Goal: Use online tool/utility: Utilize a website feature to perform a specific function

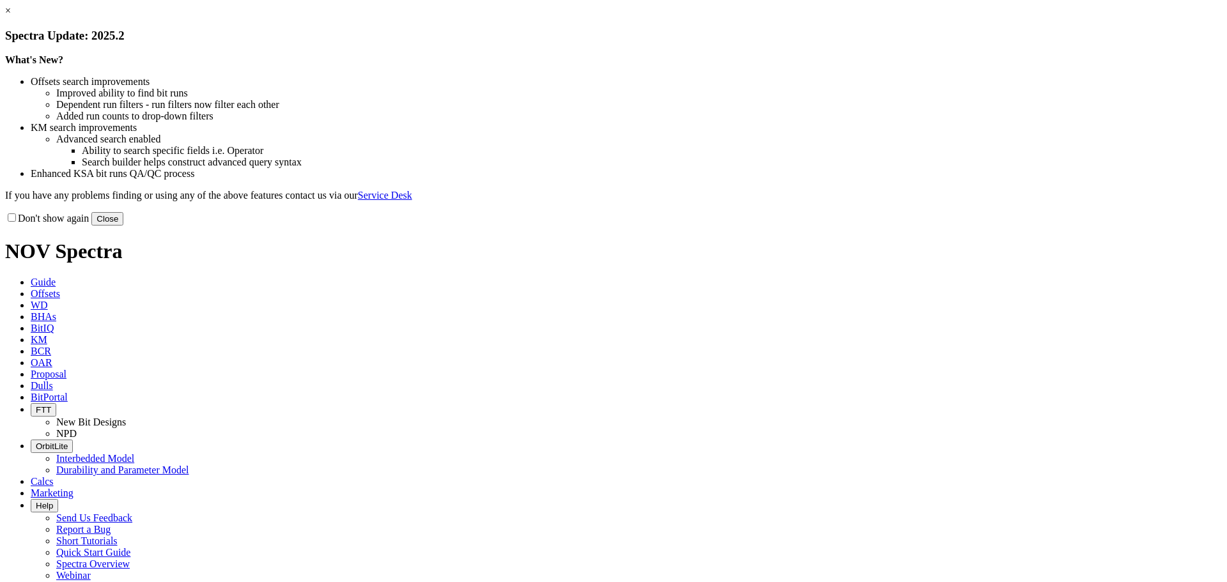
click at [123, 226] on button "Close" at bounding box center [107, 218] width 32 height 13
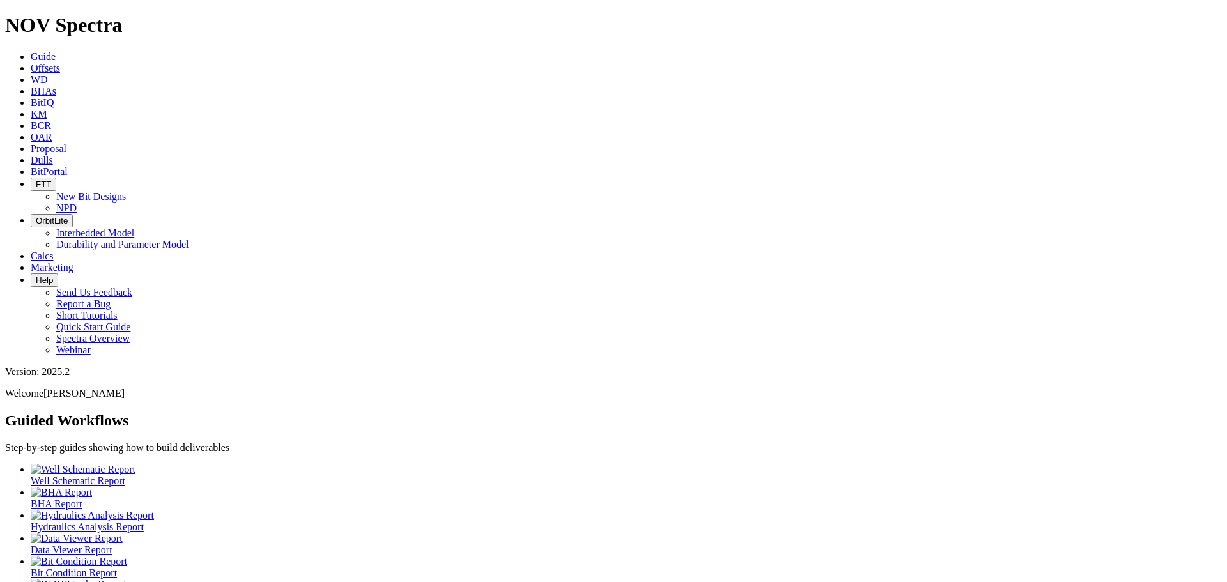
click at [54, 251] on link "Calcs" at bounding box center [42, 256] width 23 height 11
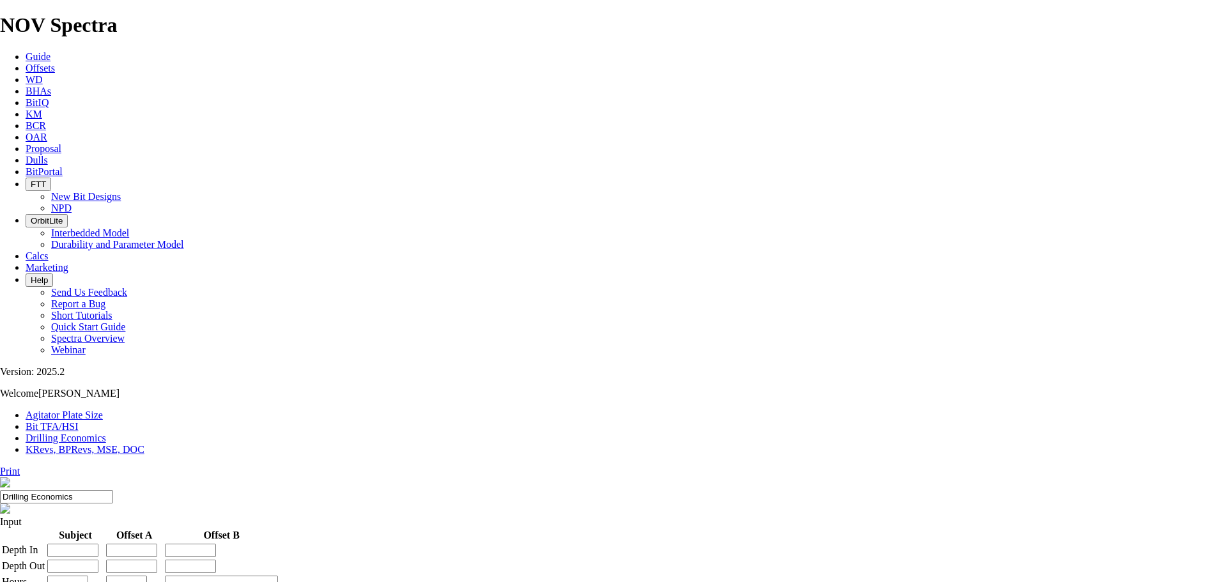
click at [144, 444] on link "KRevs, BPRevs, MSE, DOC" at bounding box center [85, 449] width 119 height 11
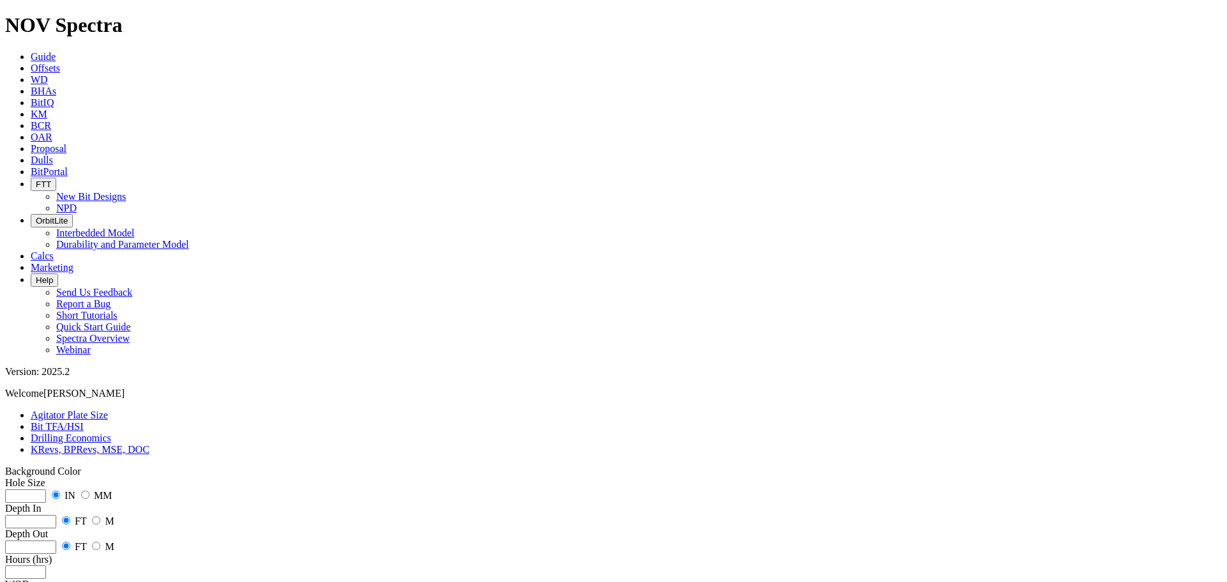
click at [46, 490] on input "number" at bounding box center [25, 496] width 41 height 13
type input "8.5"
click at [56, 515] on input "number" at bounding box center [30, 521] width 51 height 13
type input "0"
click at [56, 541] on input "number" at bounding box center [30, 547] width 51 height 13
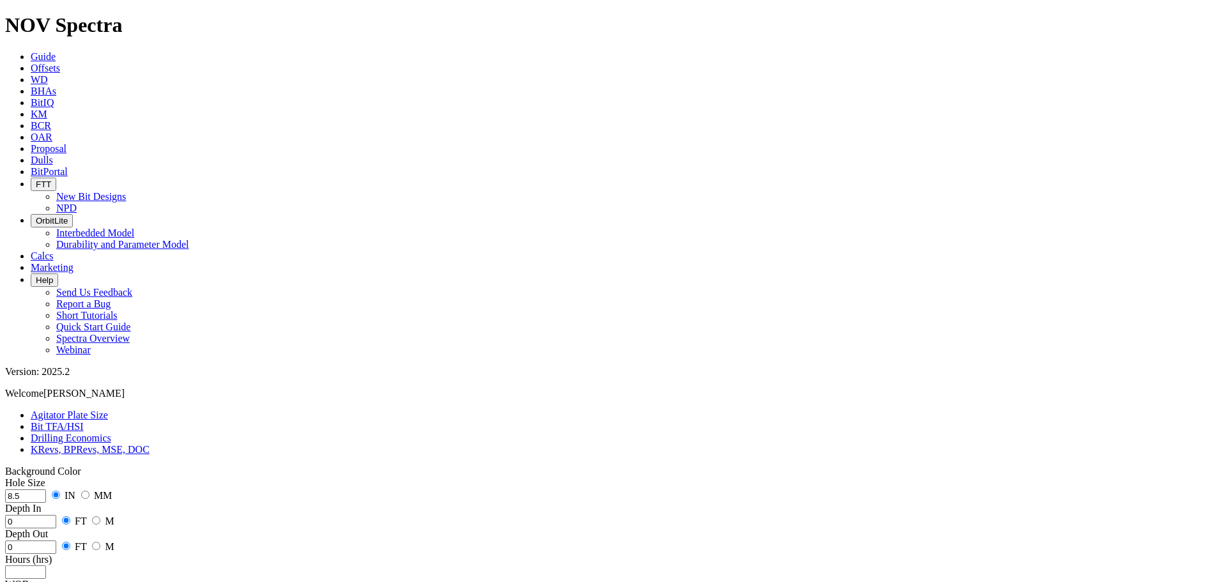
type input "0"
click at [46, 566] on input "number" at bounding box center [25, 572] width 41 height 13
type input "0"
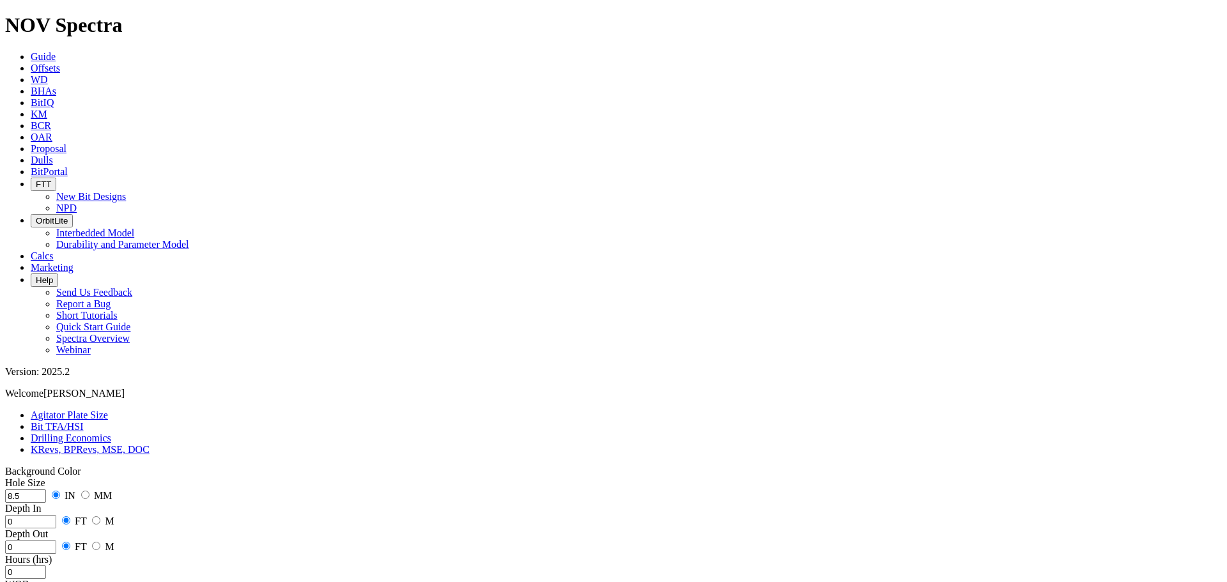
radio input "true"
radio input "false"
type input "10"
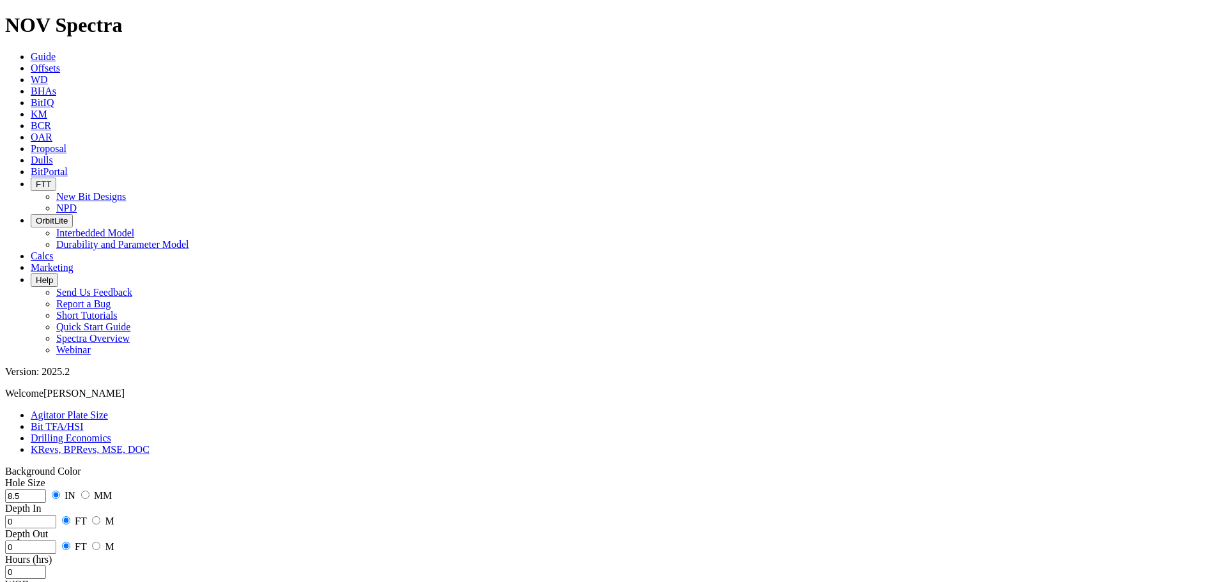
type input "140"
radio input "true"
radio input "false"
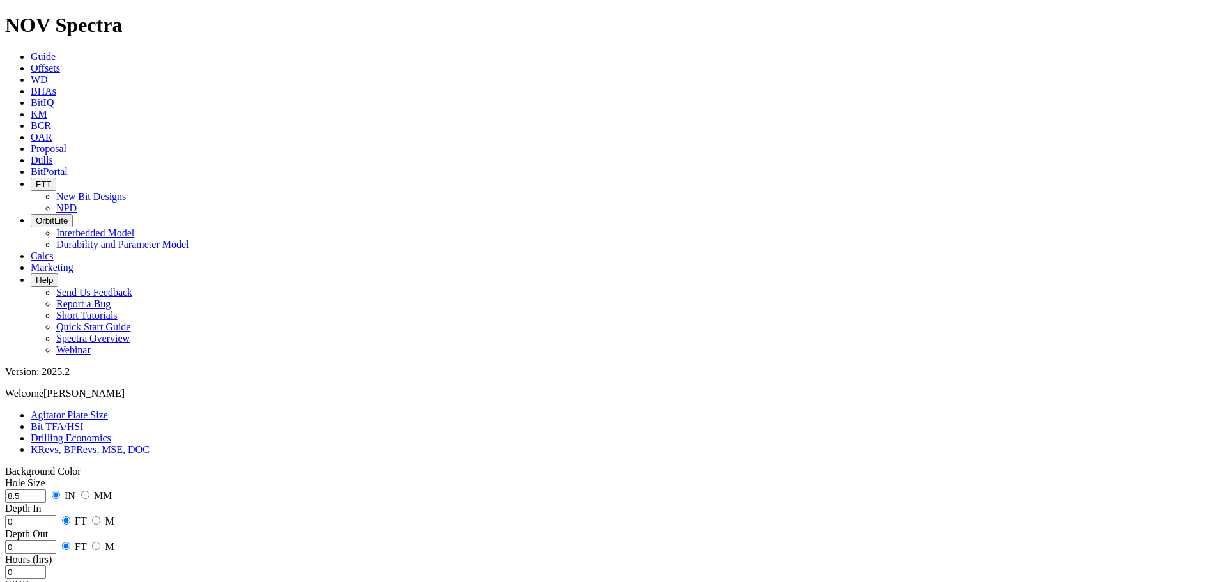
type input "0"
radio input "true"
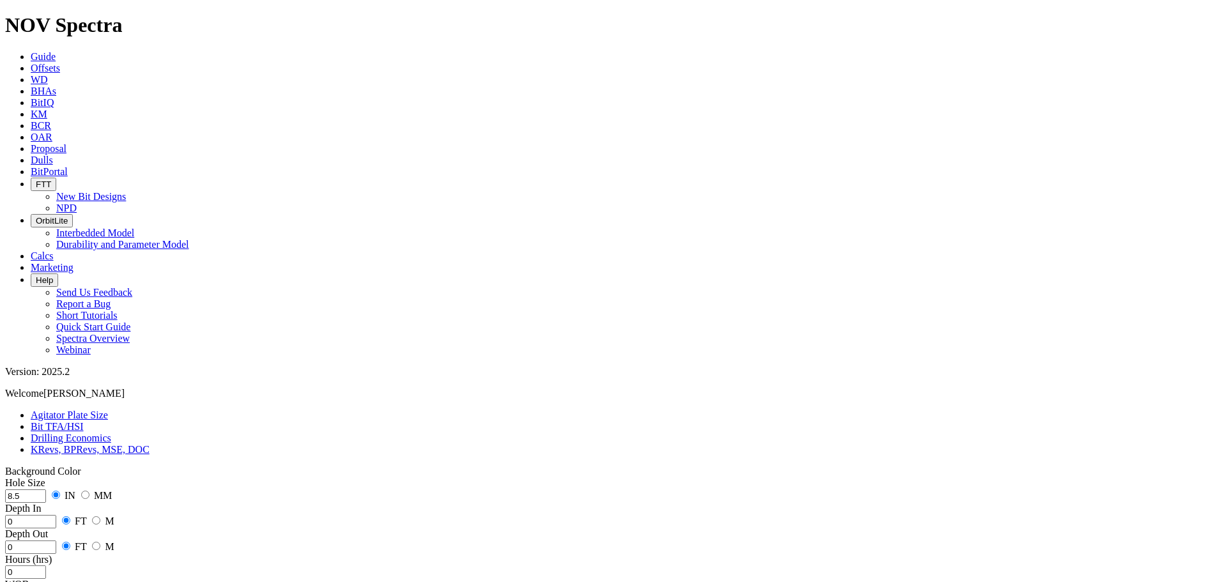
radio input "false"
type input "0"
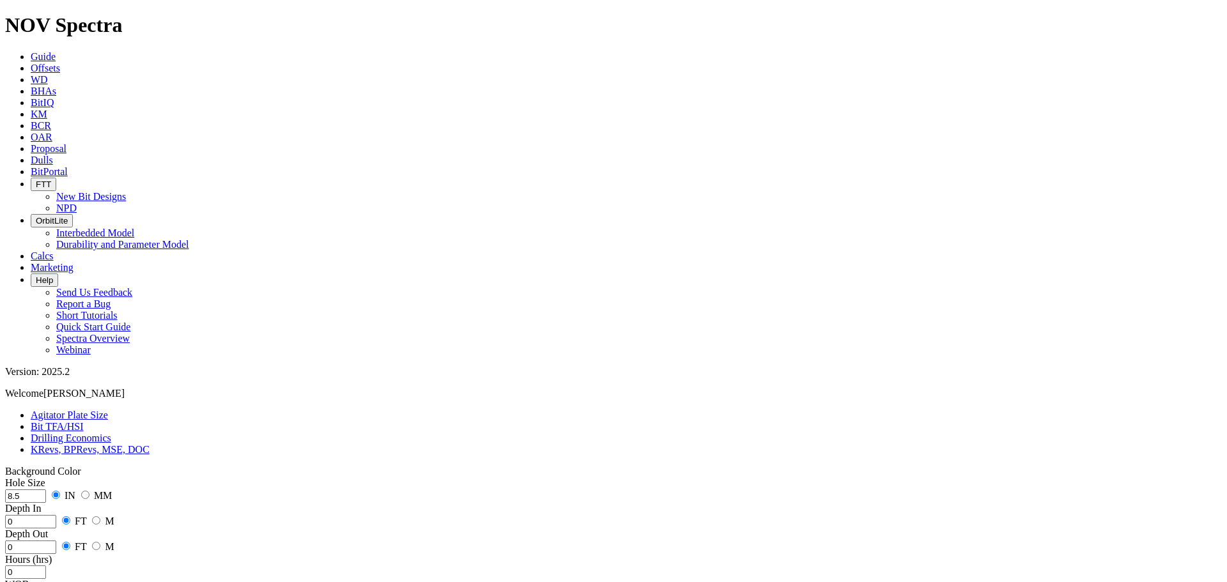
radio input "true"
radio input "false"
click at [56, 515] on input "0" at bounding box center [30, 521] width 51 height 13
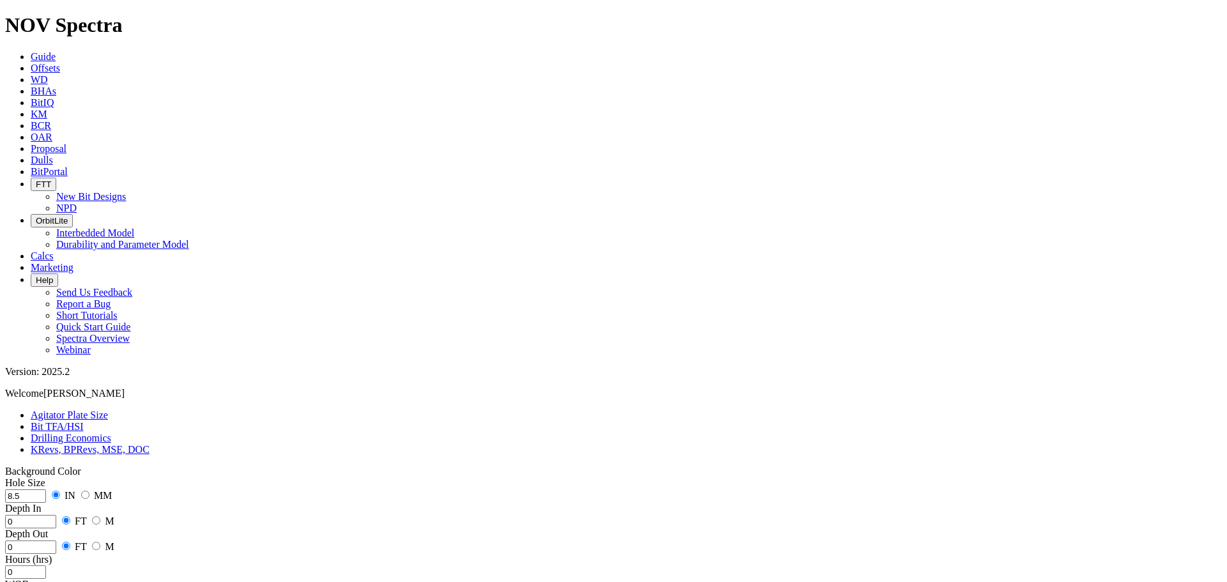
drag, startPoint x: 89, startPoint y: 194, endPoint x: 49, endPoint y: 193, distance: 40.3
click at [49, 477] on div "Hole Size 8.5 IN MM Depth In 0 FT M Depth Out 0 FT M Hours (hrs) 0 WOB 10 KLBF …" at bounding box center [613, 592] width 1217 height 230
type input "30"
drag, startPoint x: 76, startPoint y: 242, endPoint x: 66, endPoint y: 244, distance: 9.9
click at [46, 566] on input "0" at bounding box center [25, 572] width 41 height 13
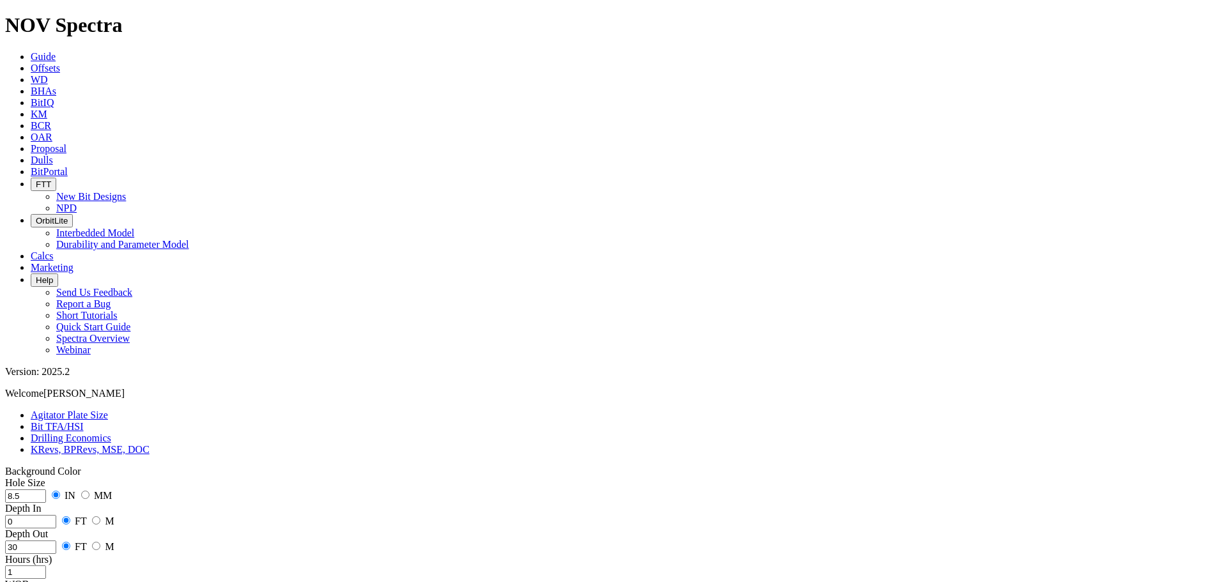
type input "1"
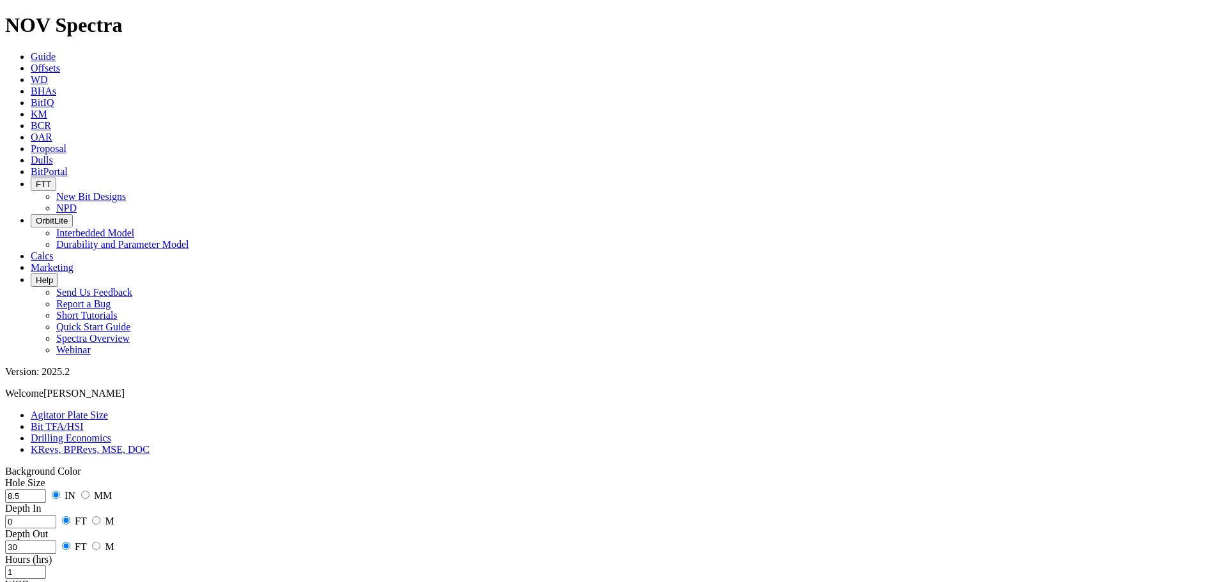
type input "1"
click at [56, 515] on input "0" at bounding box center [30, 521] width 51 height 13
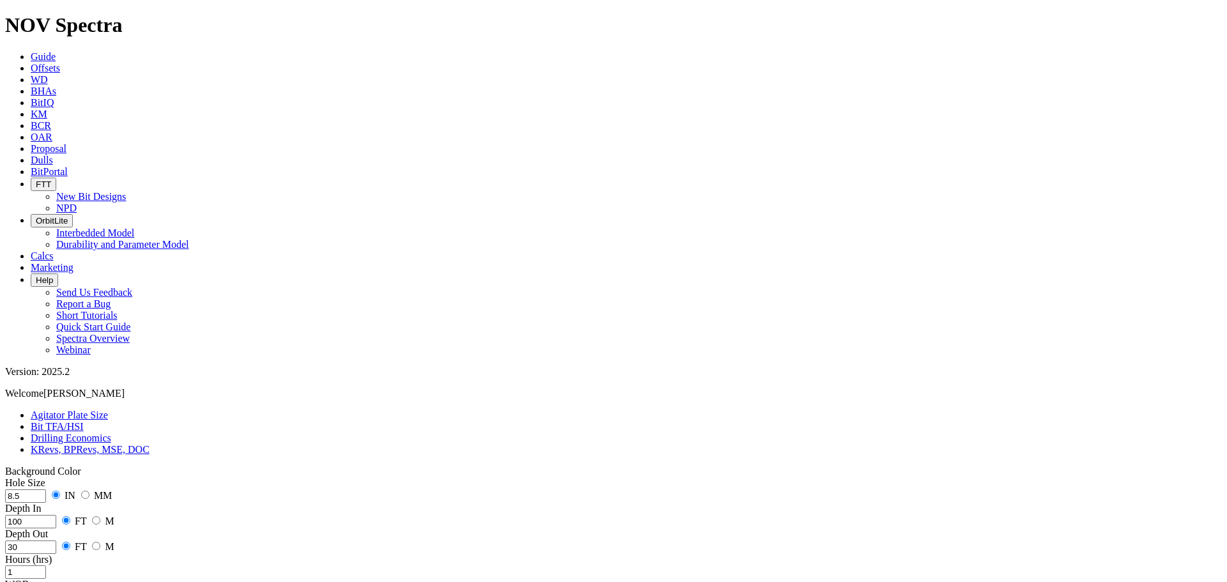
type input "100"
click at [56, 541] on input "30" at bounding box center [30, 547] width 51 height 13
type input "3"
type input "1"
type input "130"
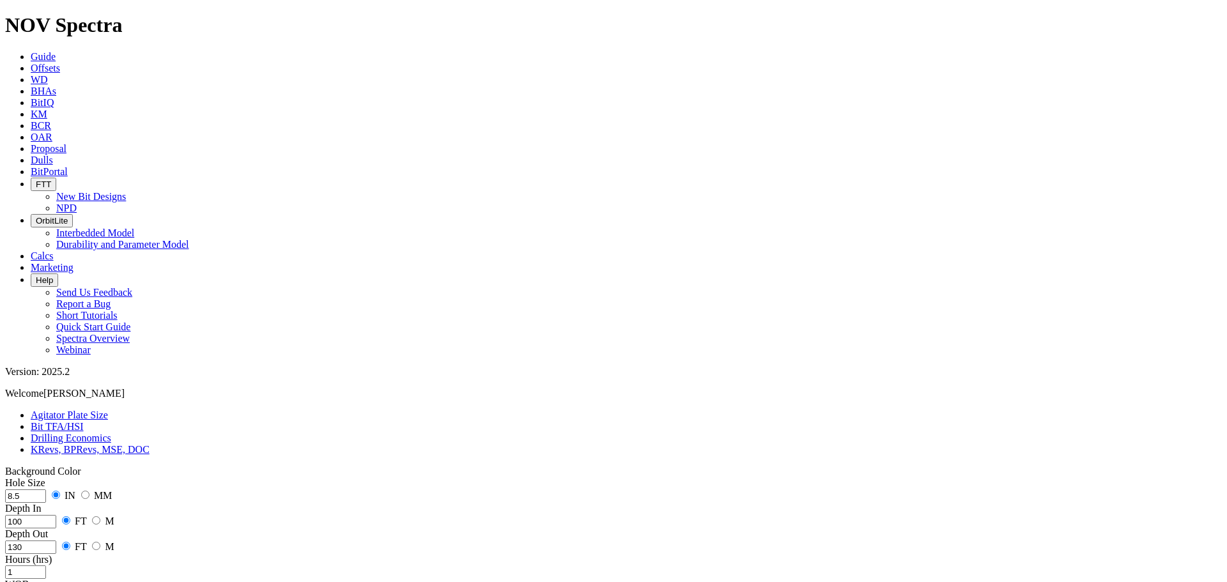
click at [46, 566] on input "1" at bounding box center [25, 572] width 41 height 13
drag, startPoint x: 91, startPoint y: 210, endPoint x: 66, endPoint y: 211, distance: 25.6
click at [56, 541] on input "130" at bounding box center [30, 547] width 51 height 13
click at [100, 542] on input "radio" at bounding box center [96, 546] width 8 height 8
radio input "true"
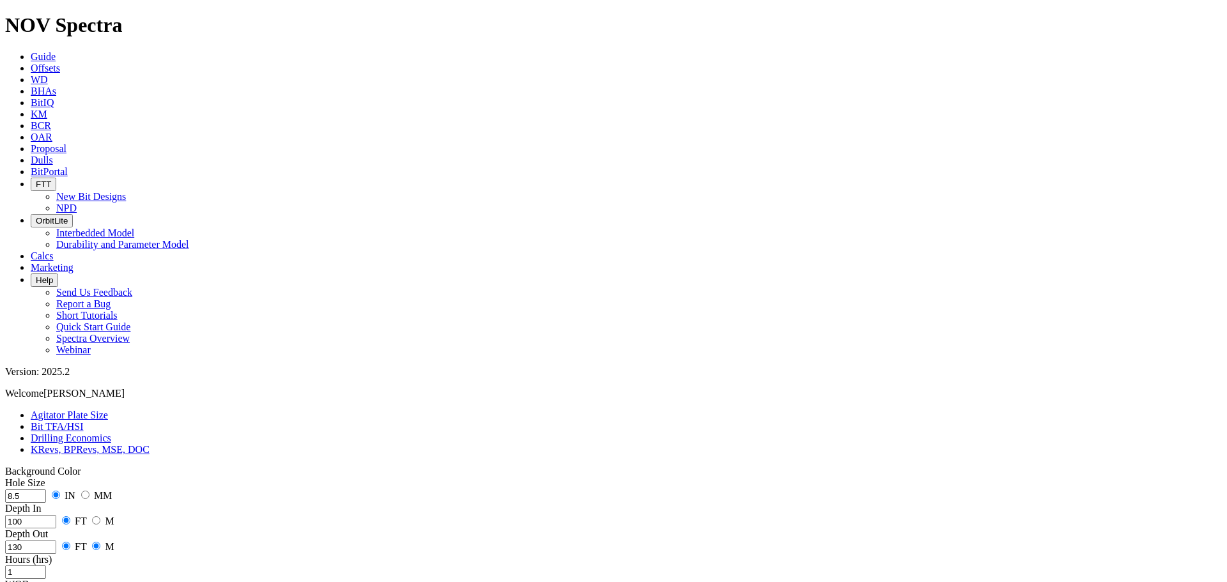
radio input "false"
radio input "true"
radio input "false"
click at [56, 515] on input "100" at bounding box center [30, 521] width 51 height 13
click at [56, 541] on input "130" at bounding box center [30, 547] width 51 height 13
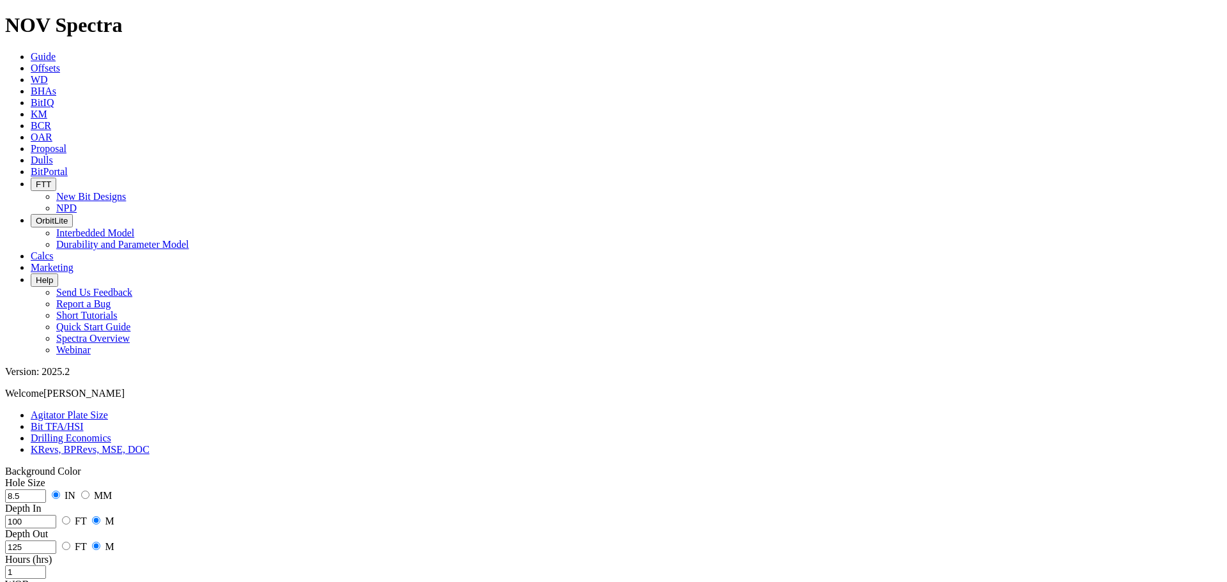
type input "125"
